Goal: Find specific page/section: Find specific page/section

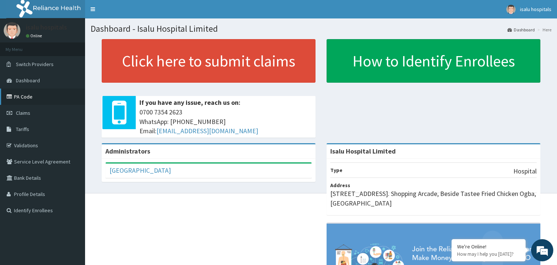
click at [36, 94] on link "PA Code" at bounding box center [42, 97] width 85 height 16
click at [29, 95] on link "PA Code" at bounding box center [42, 97] width 85 height 16
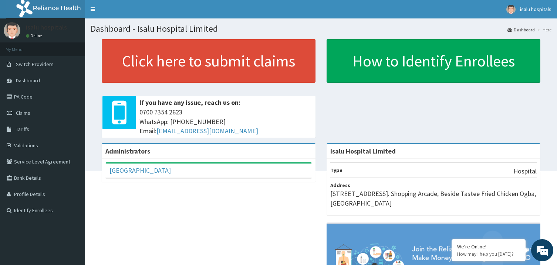
click at [70, 104] on link "PA Code" at bounding box center [42, 97] width 85 height 16
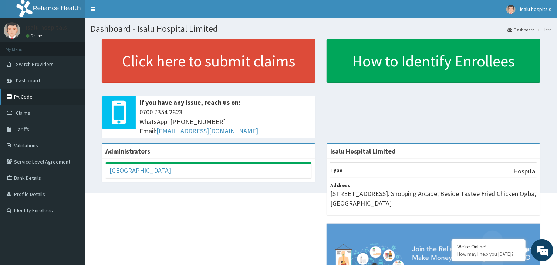
click at [33, 92] on link "PA Code" at bounding box center [42, 97] width 85 height 16
